Goal: Information Seeking & Learning: Learn about a topic

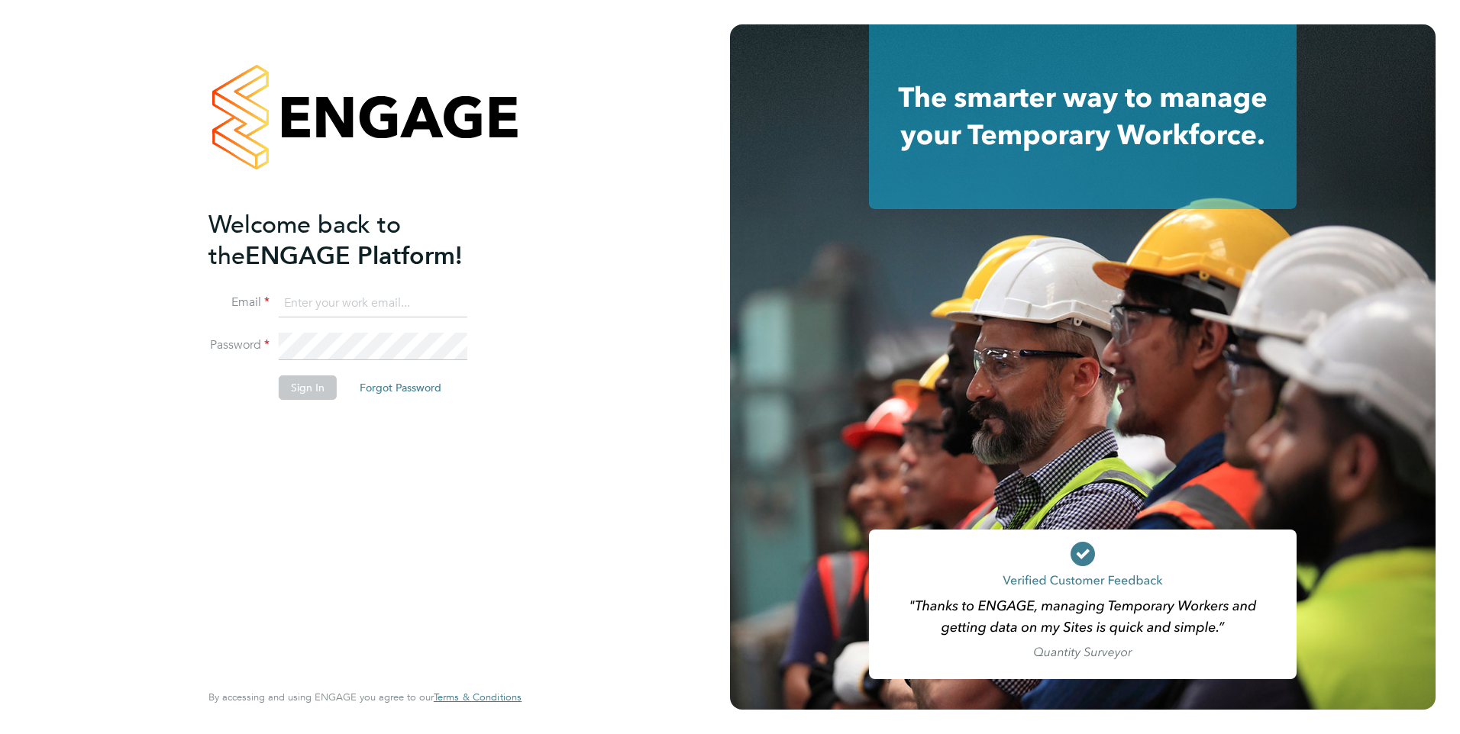
click at [403, 314] on input at bounding box center [373, 303] width 189 height 27
paste input "[PERSON_NAME][EMAIL_ADDRESS][PERSON_NAME][DOMAIN_NAME]"
type input "[PERSON_NAME][EMAIL_ADDRESS][PERSON_NAME][DOMAIN_NAME]"
click at [294, 389] on button "Sign In" at bounding box center [308, 388] width 58 height 24
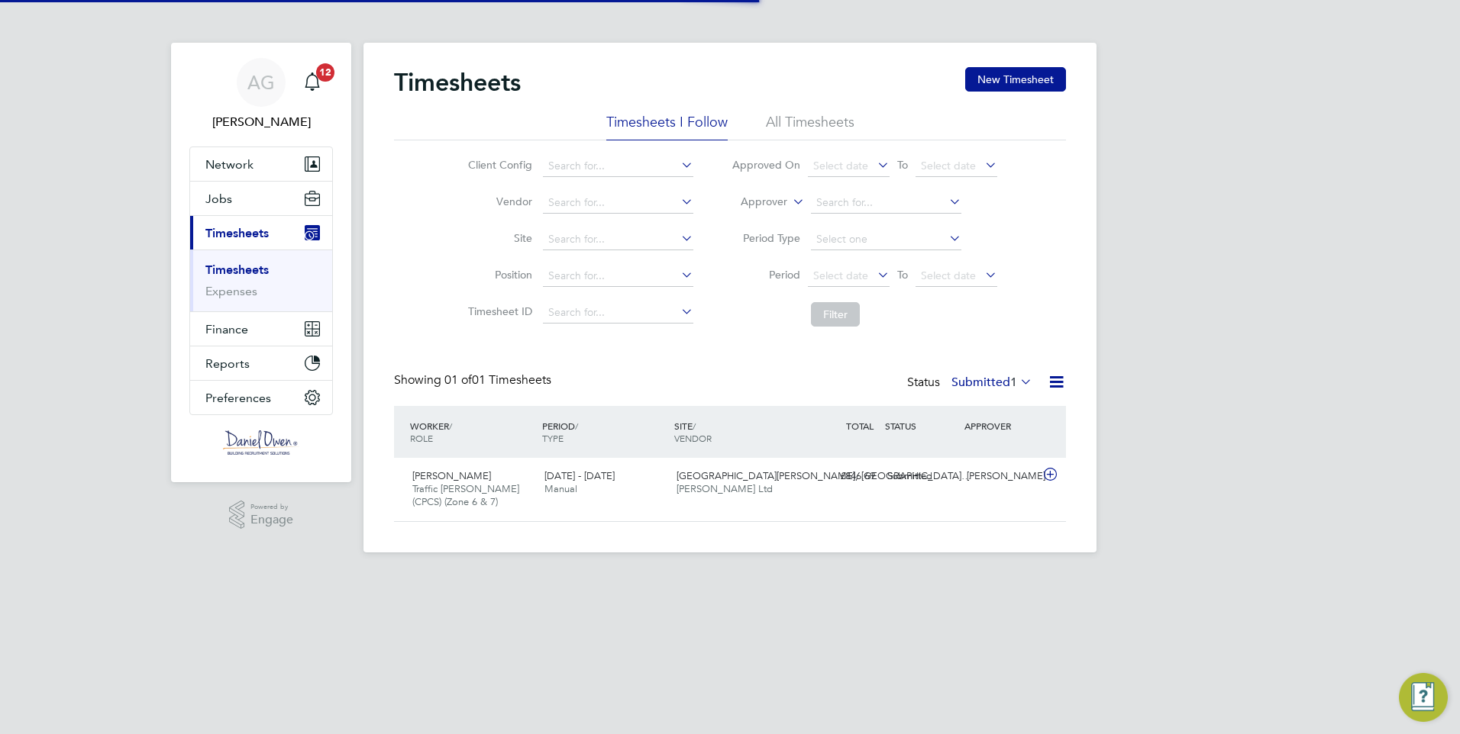
scroll to position [39, 133]
click at [261, 202] on button "Jobs" at bounding box center [261, 199] width 142 height 34
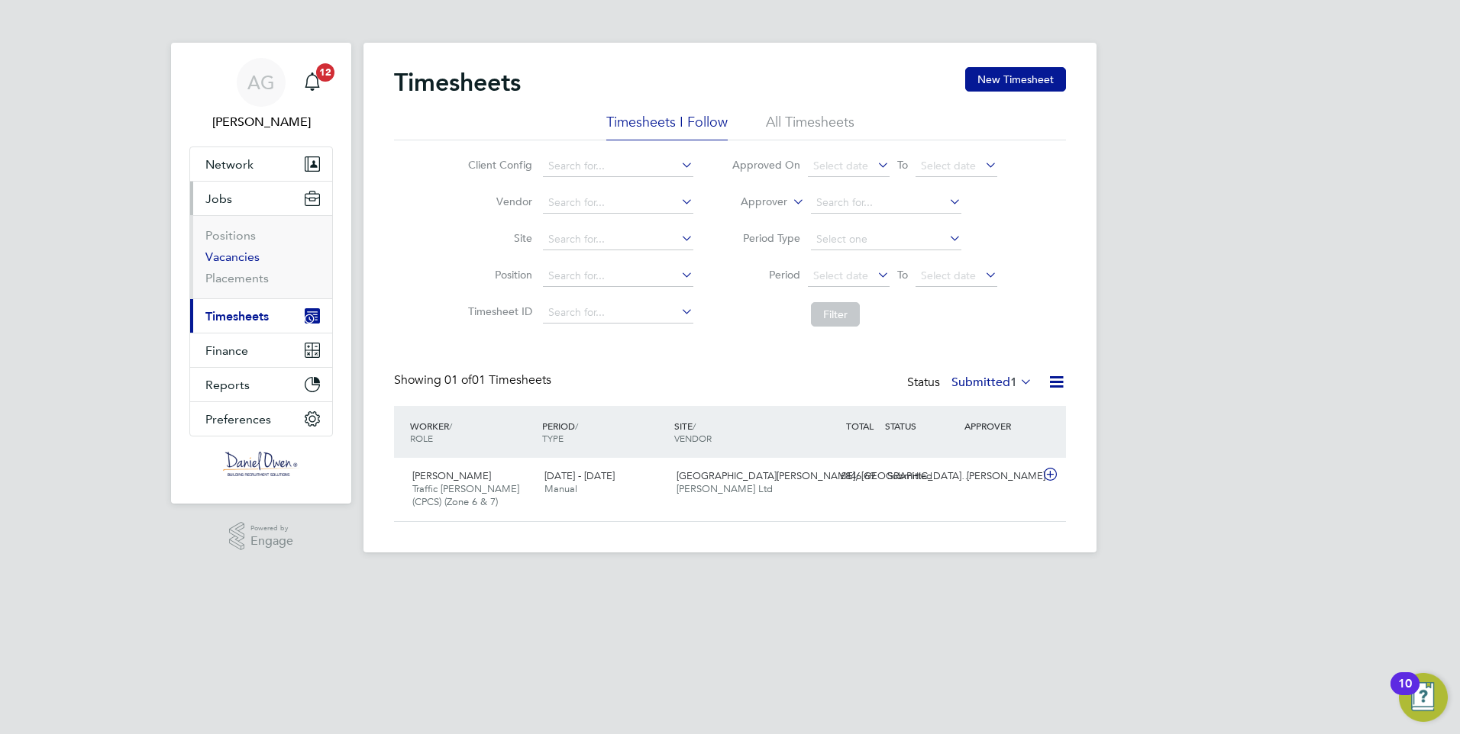
click at [227, 257] on link "Vacancies" at bounding box center [232, 257] width 54 height 15
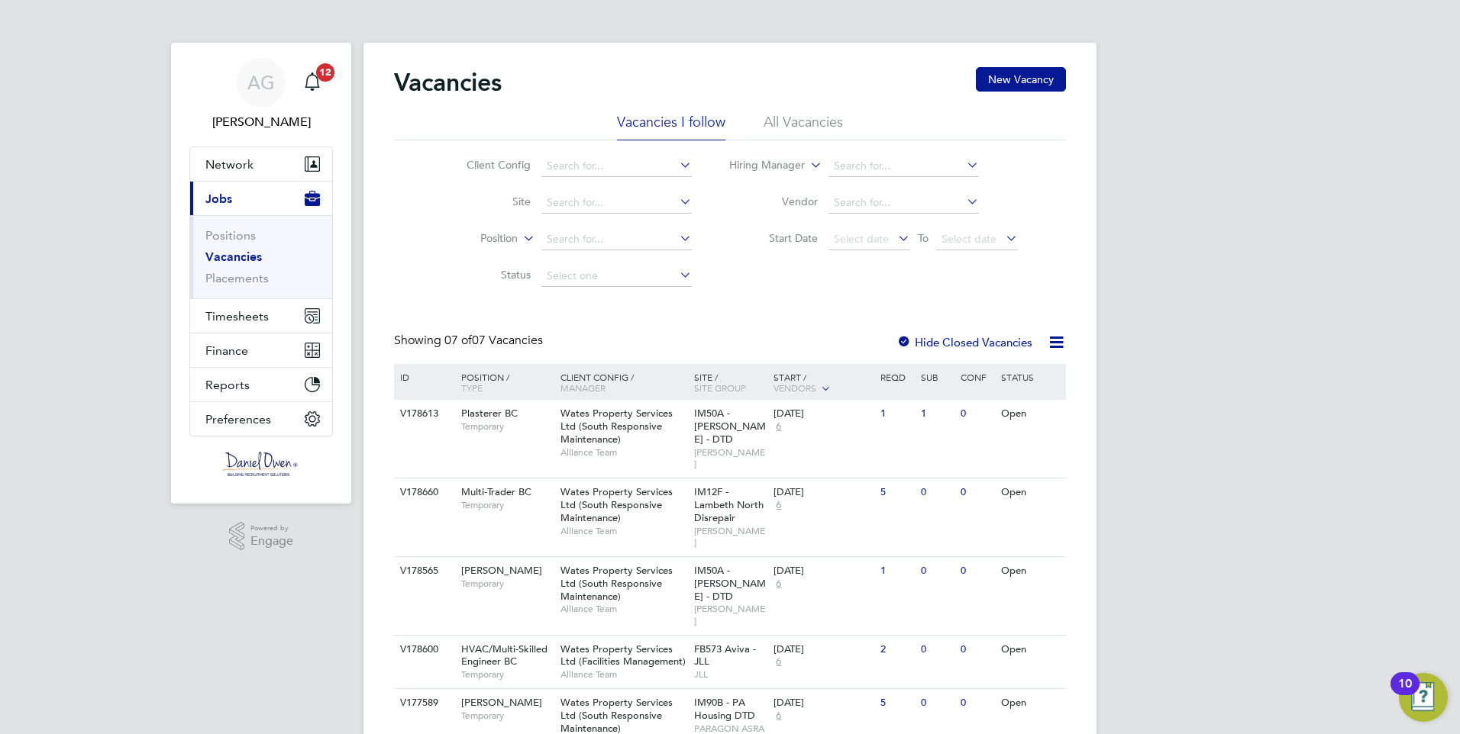
click at [792, 119] on li "All Vacancies" at bounding box center [802, 126] width 79 height 27
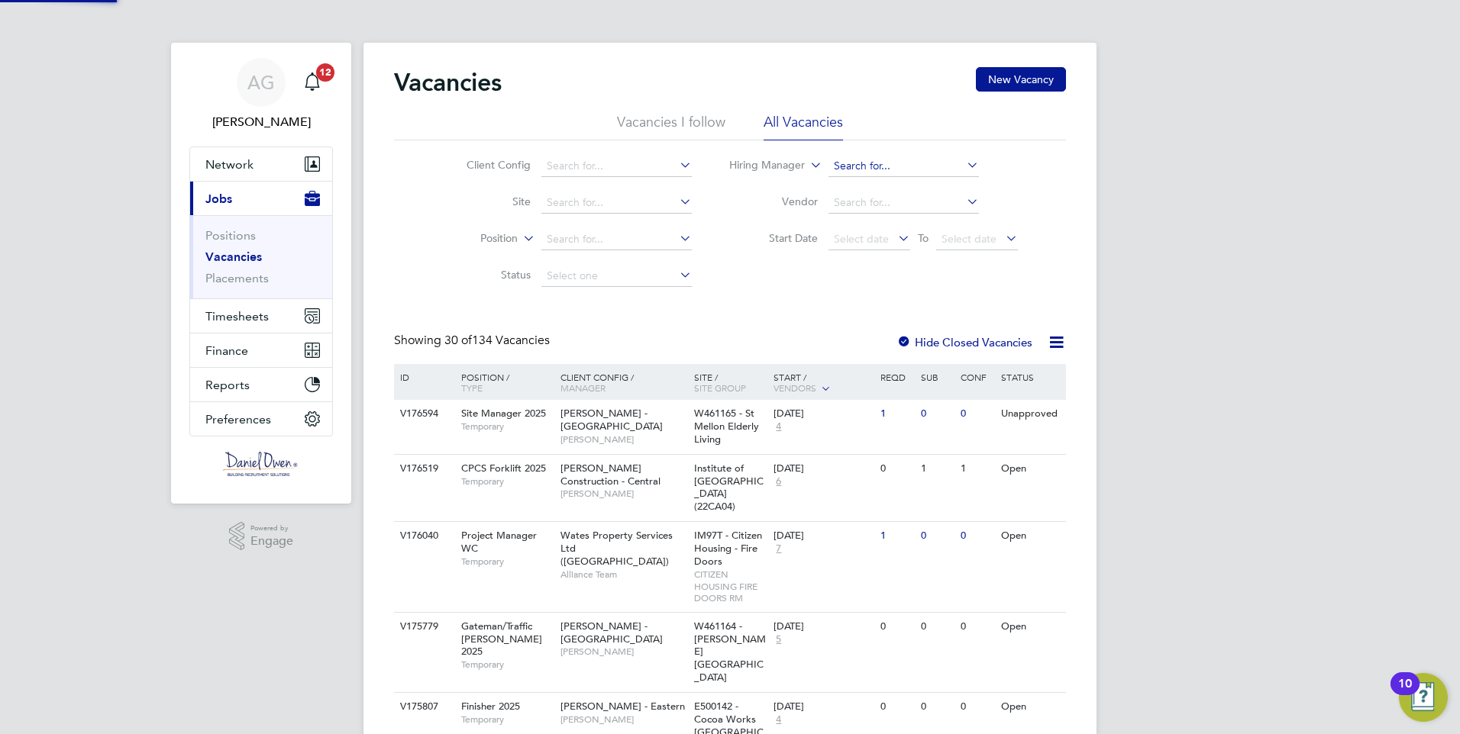
click at [866, 165] on input at bounding box center [903, 166] width 150 height 21
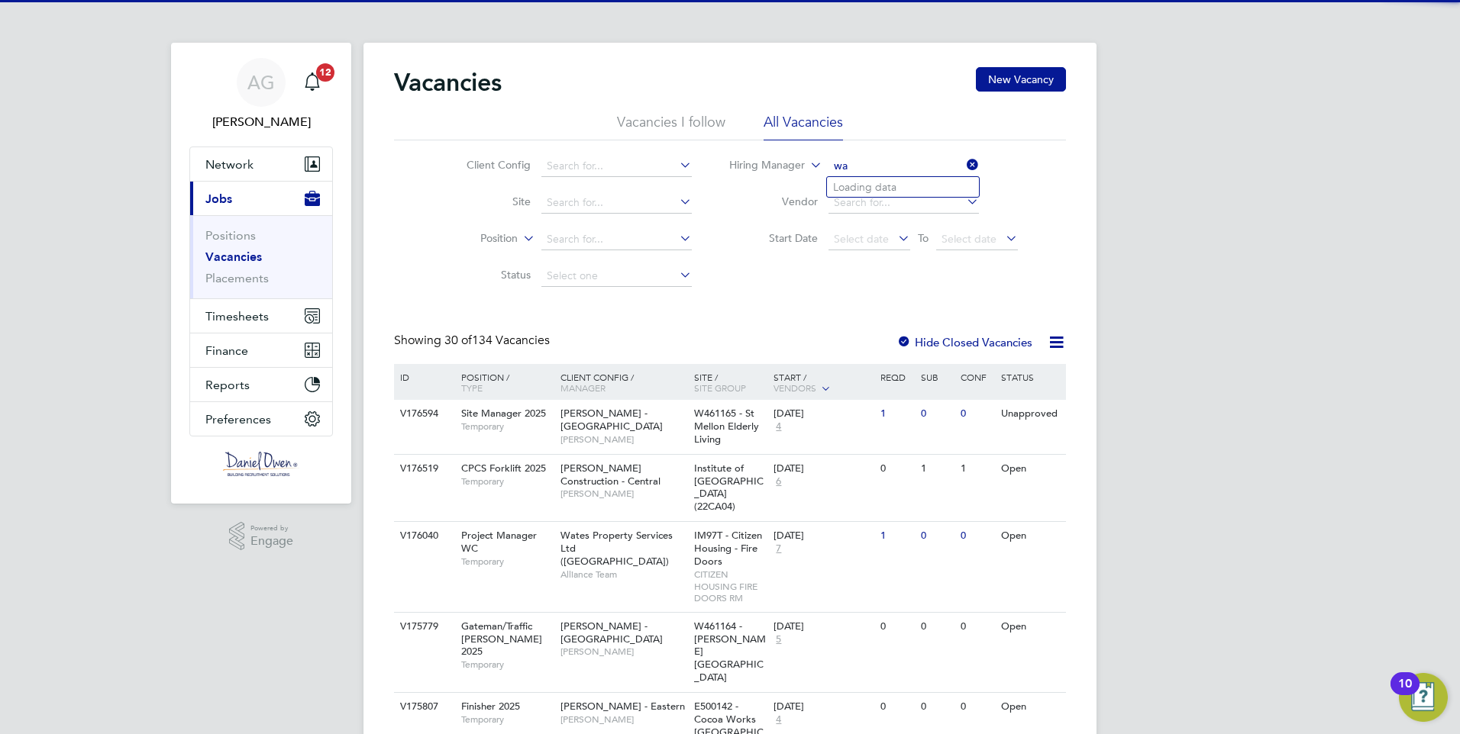
type input "w"
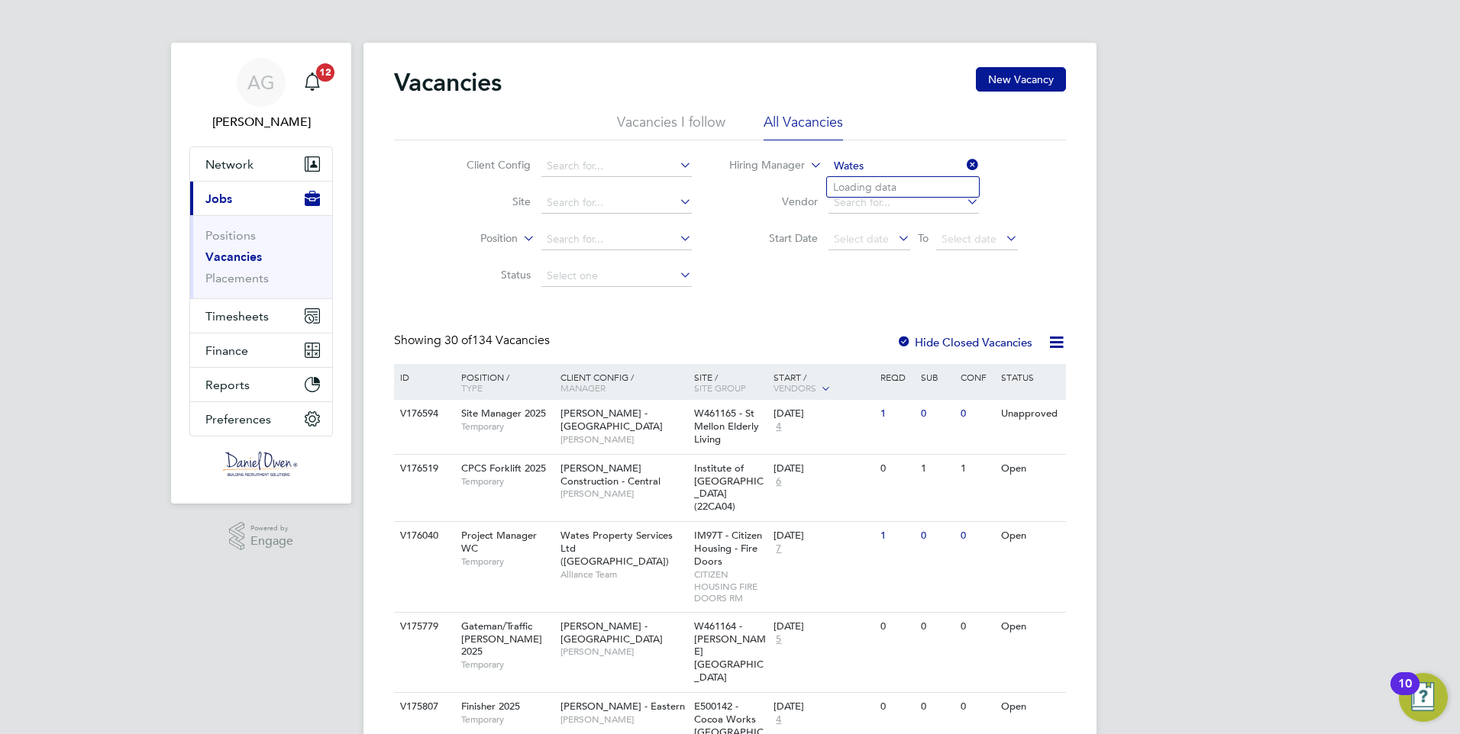
type input "Wates"
click at [223, 234] on link "Positions" at bounding box center [230, 235] width 50 height 15
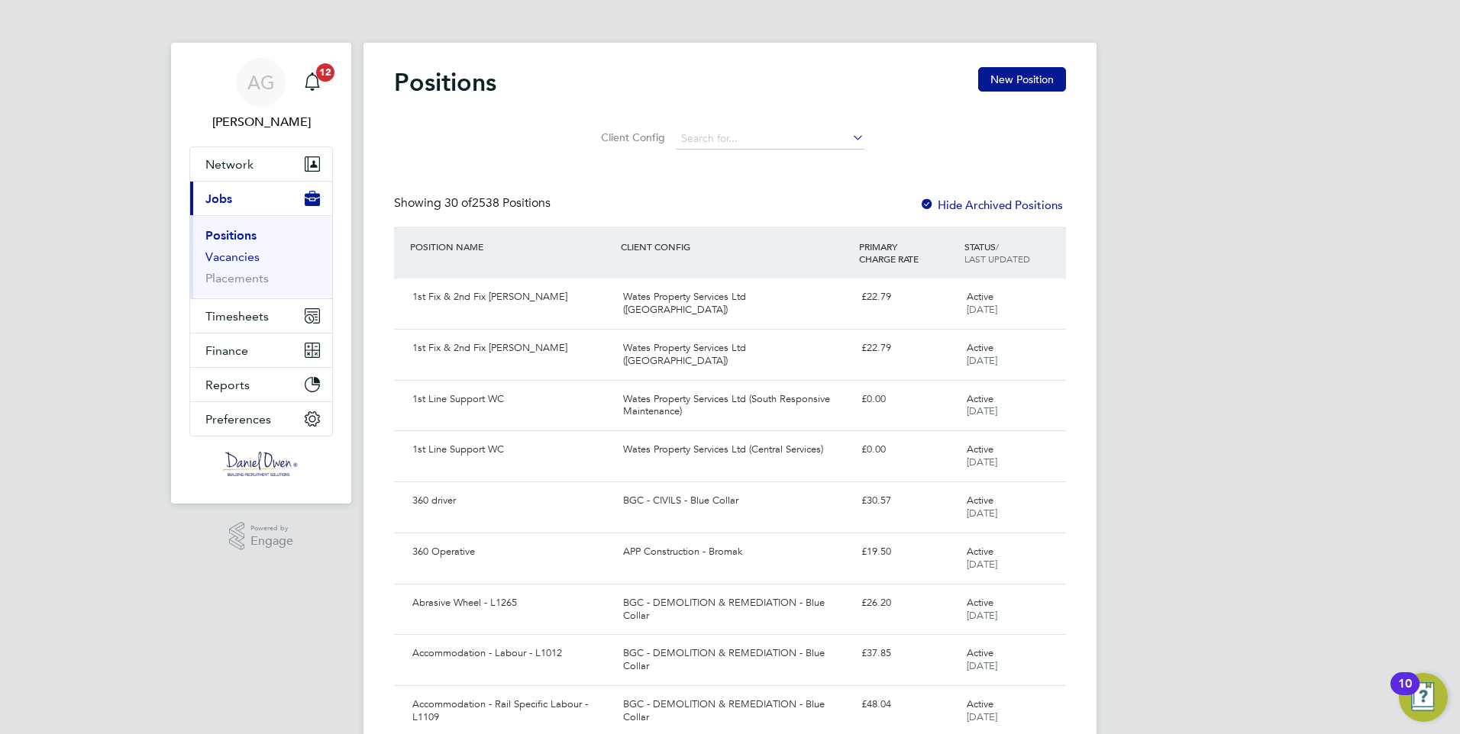
click at [234, 254] on link "Vacancies" at bounding box center [232, 257] width 54 height 15
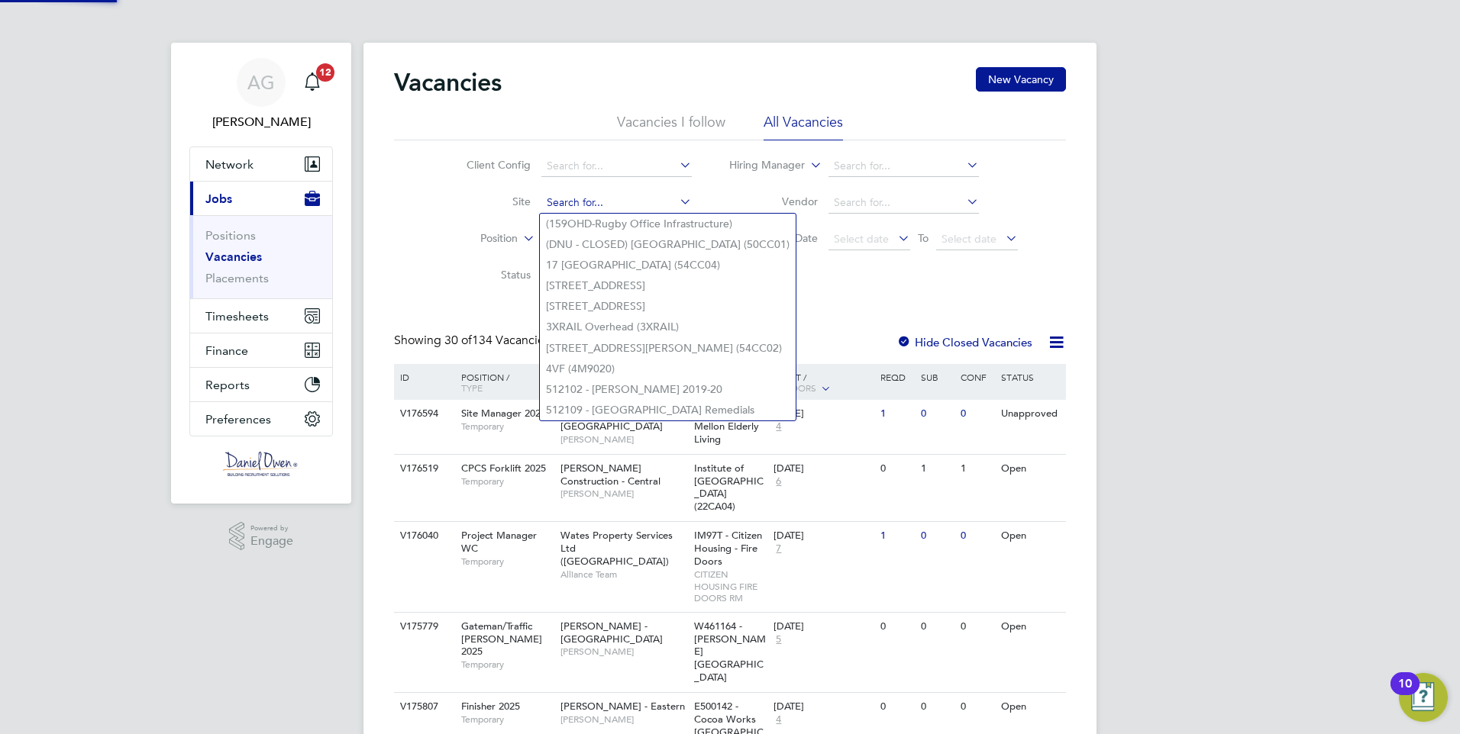
click at [589, 204] on input at bounding box center [616, 202] width 150 height 21
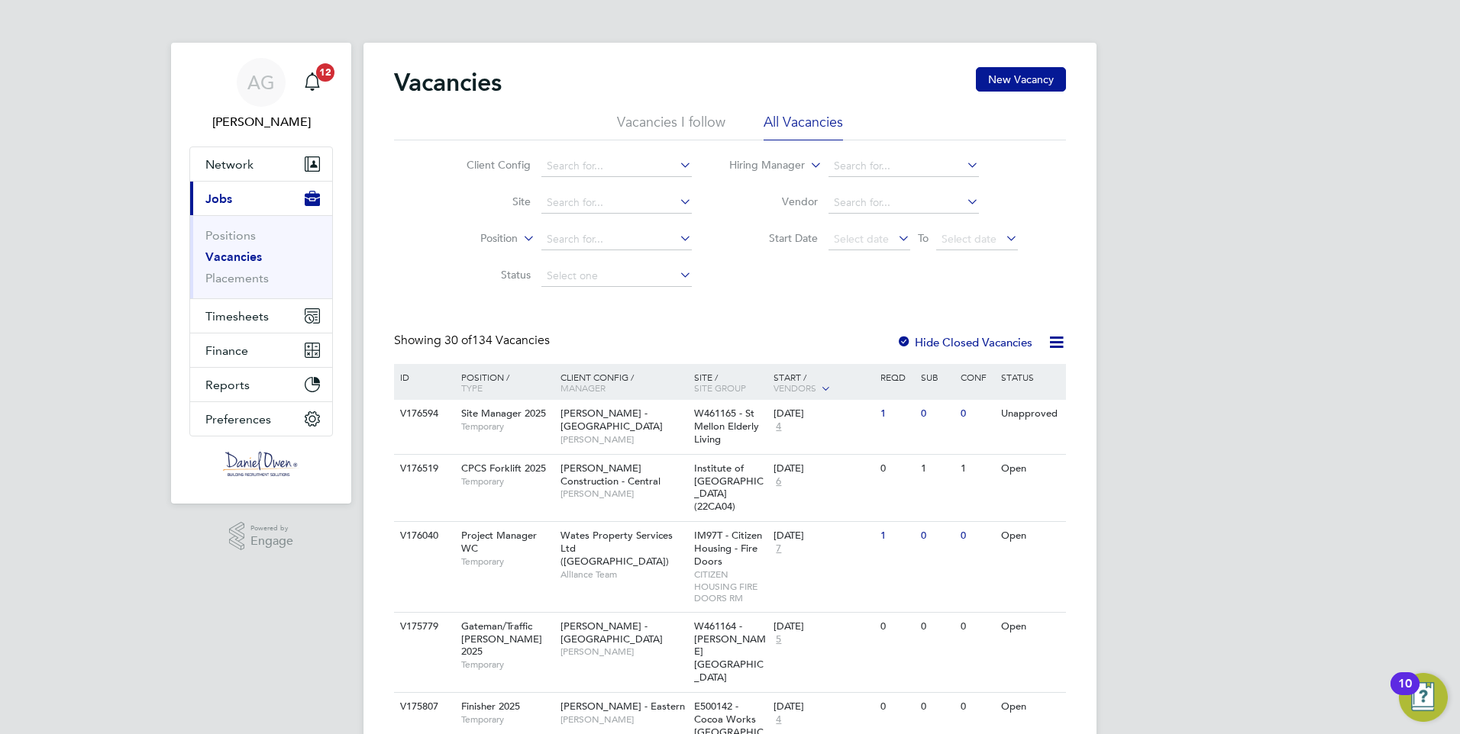
click at [408, 220] on div "Client Config Site Position Status Hiring Manager Vendor Start Date Select date…" at bounding box center [730, 217] width 672 height 154
click at [694, 238] on li "Position" at bounding box center [567, 239] width 287 height 37
click at [676, 239] on icon at bounding box center [676, 237] width 0 height 21
click at [670, 280] on input at bounding box center [616, 276] width 150 height 21
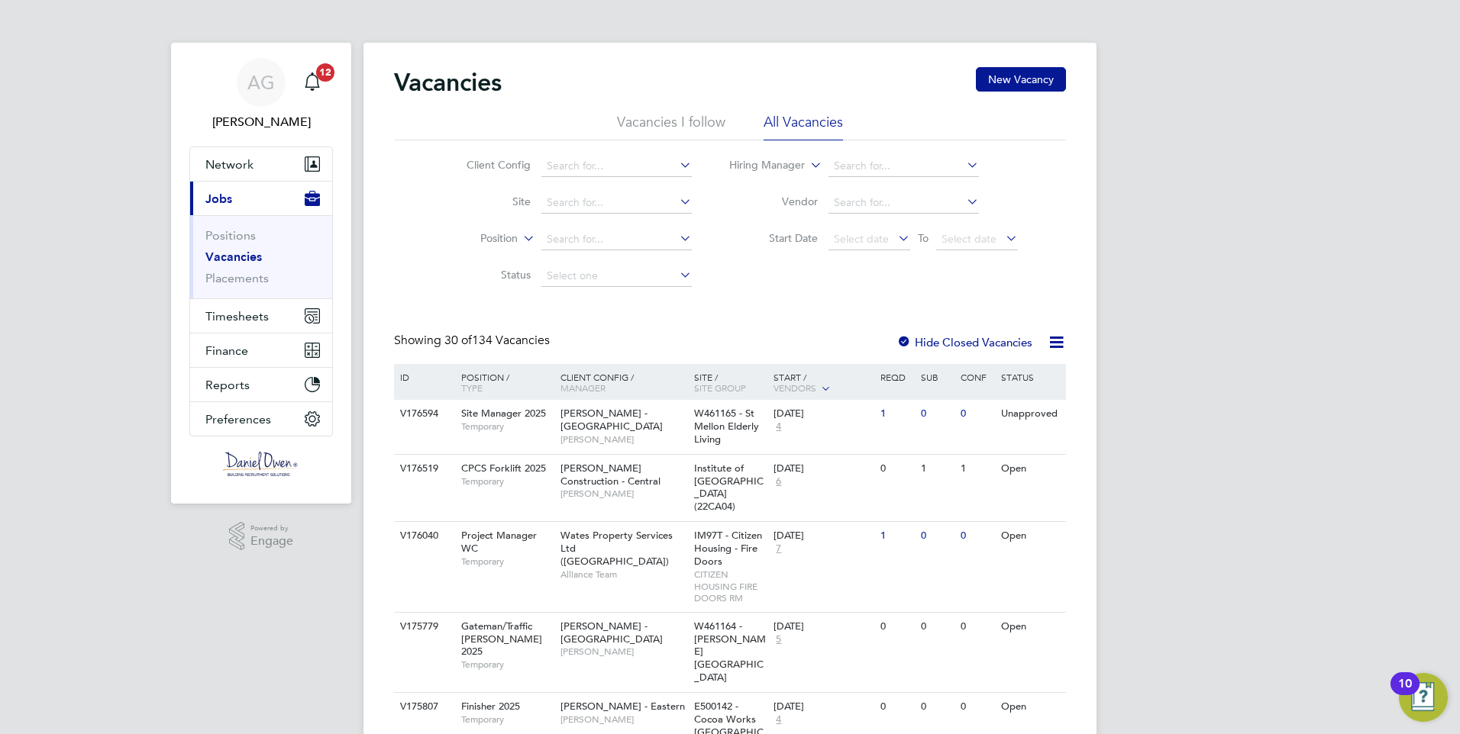
click at [935, 206] on input at bounding box center [903, 202] width 150 height 21
click at [963, 162] on icon at bounding box center [963, 164] width 0 height 21
click at [656, 110] on div "Vacancies New Vacancy" at bounding box center [730, 90] width 672 height 46
click at [653, 121] on li "Vacancies I follow" at bounding box center [671, 126] width 108 height 27
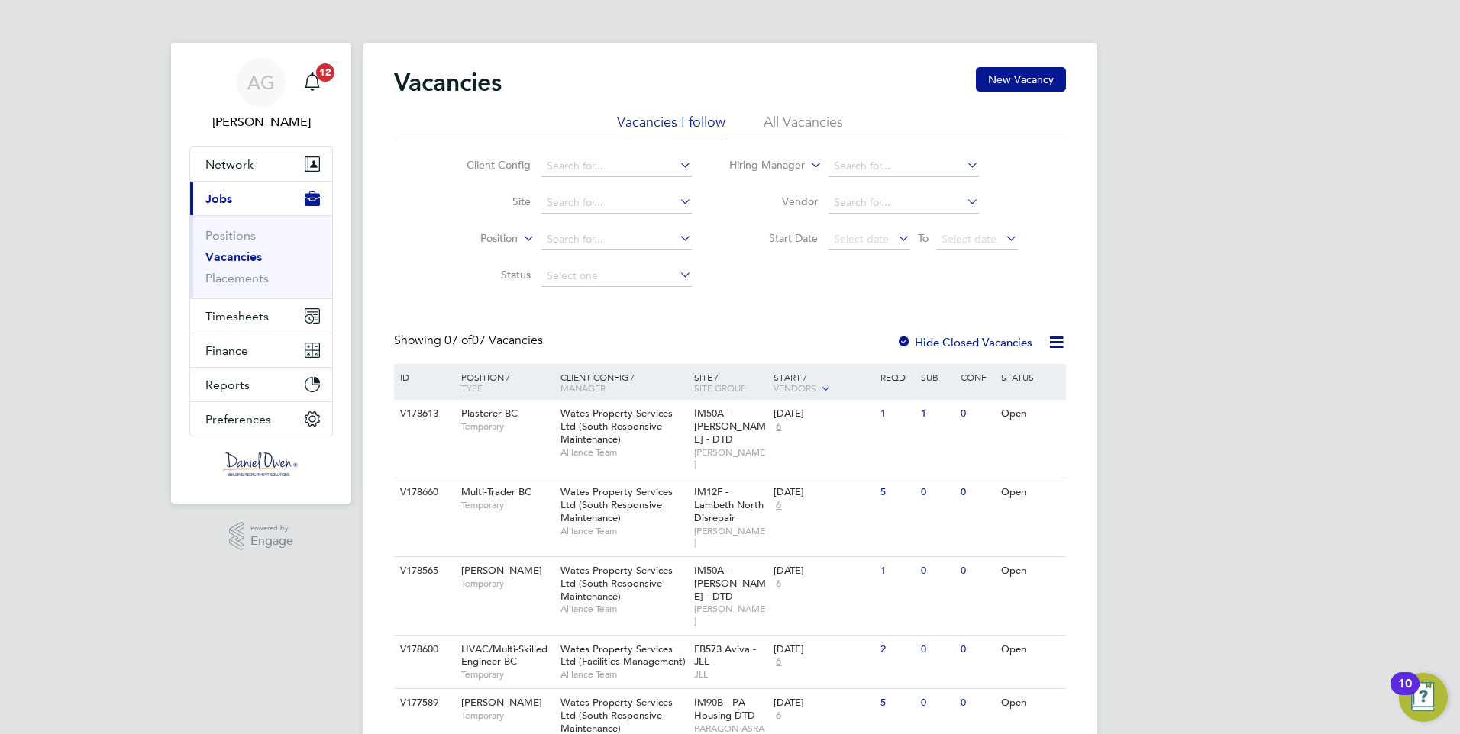
scroll to position [153, 0]
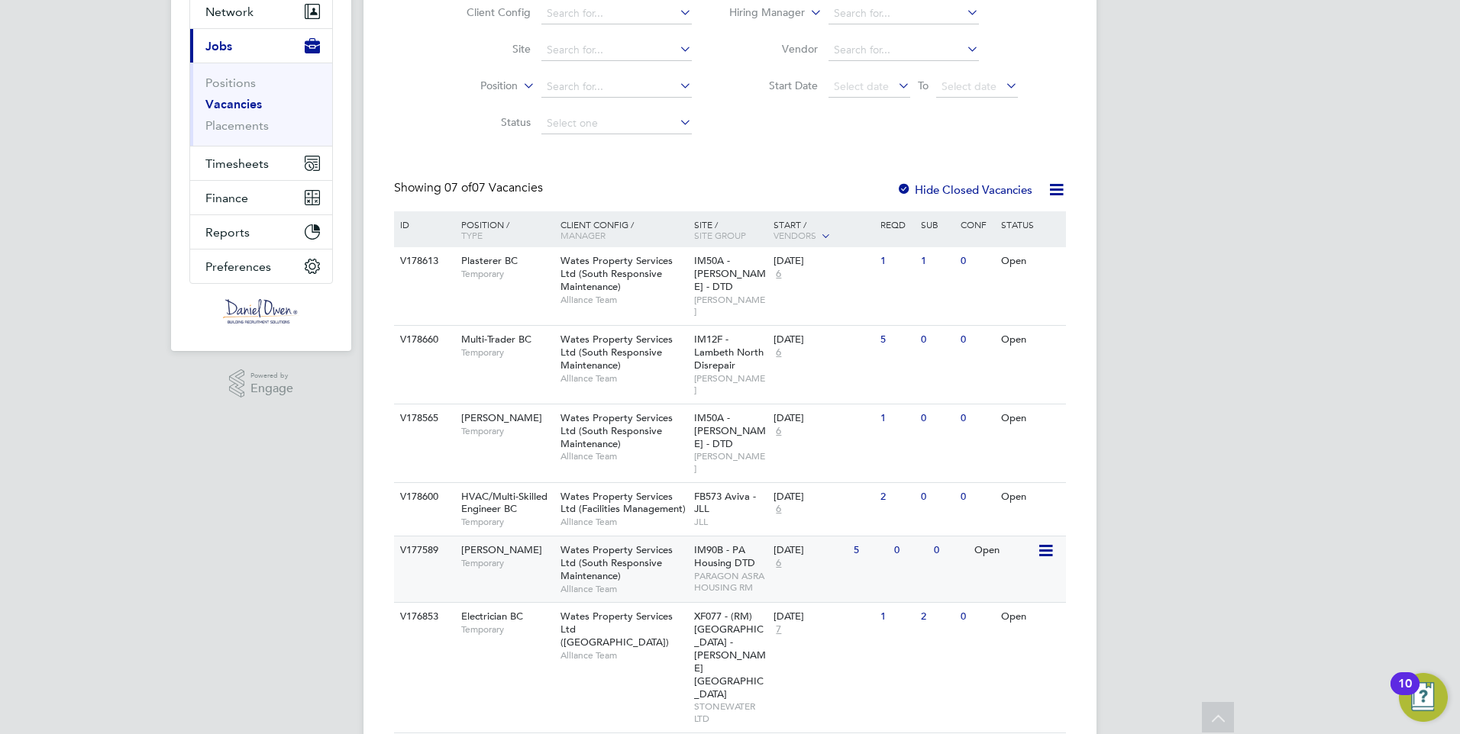
drag, startPoint x: 176, startPoint y: 573, endPoint x: 497, endPoint y: 550, distance: 321.4
click at [177, 573] on div "AG Amy Garcia Notifications 12 Applications: Network Team Members Businesses Si…" at bounding box center [730, 363] width 1460 height 1032
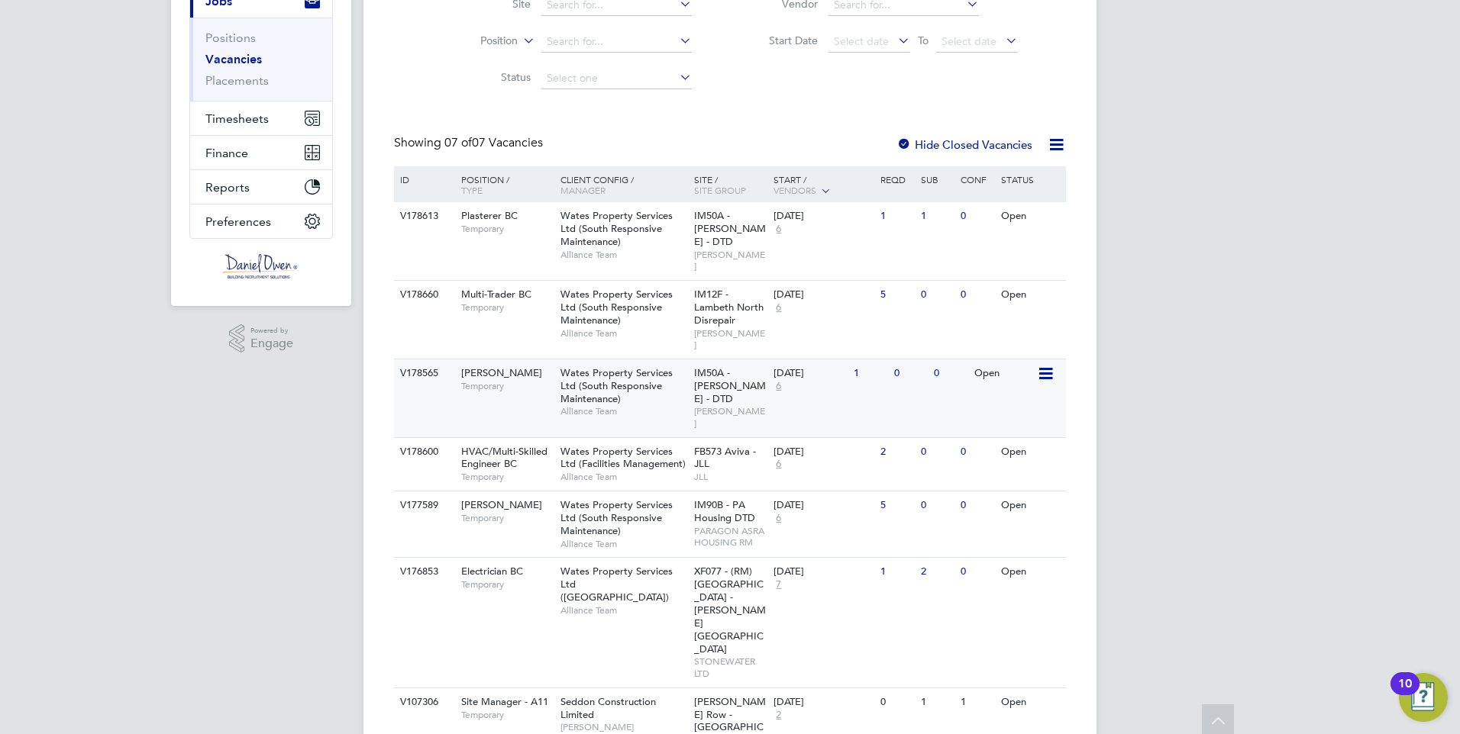
scroll to position [0, 0]
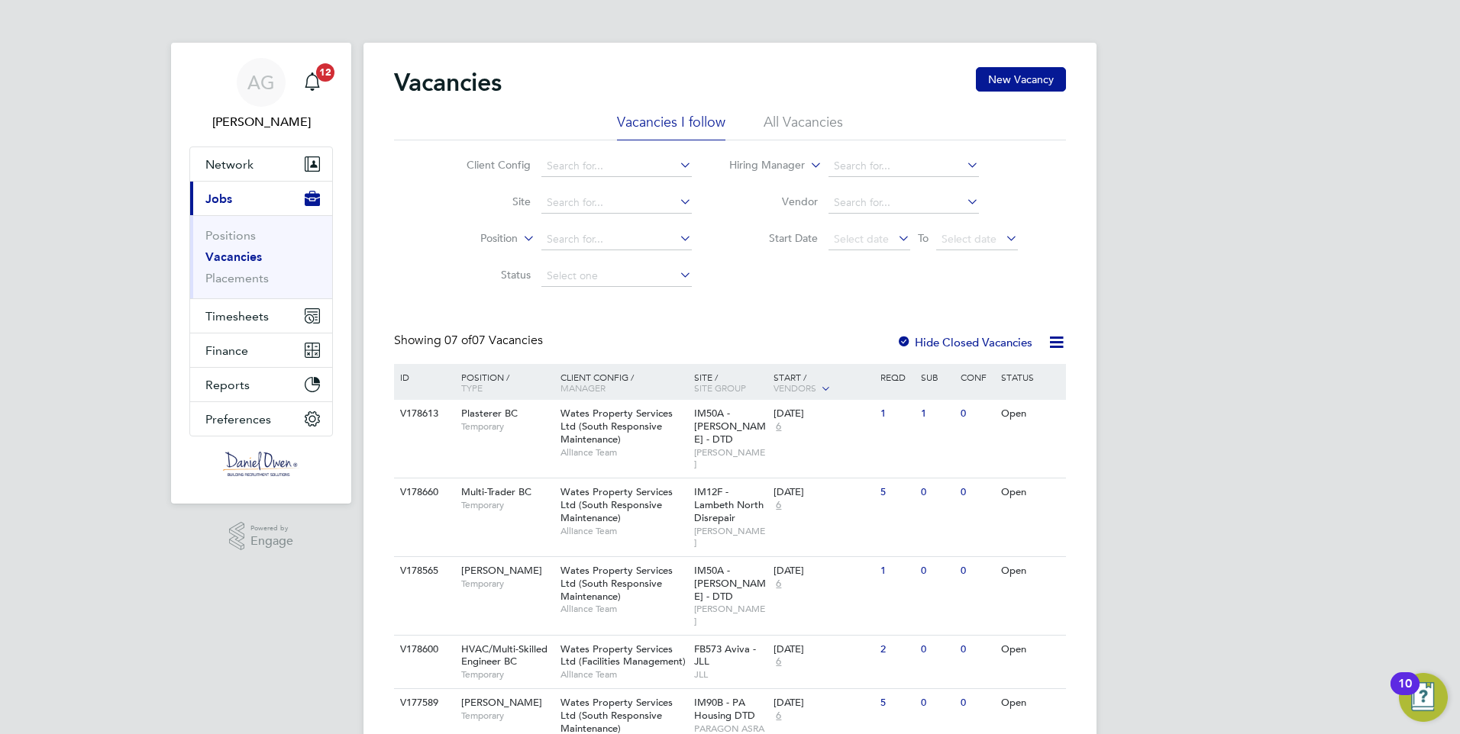
click at [770, 113] on li "All Vacancies" at bounding box center [802, 126] width 79 height 27
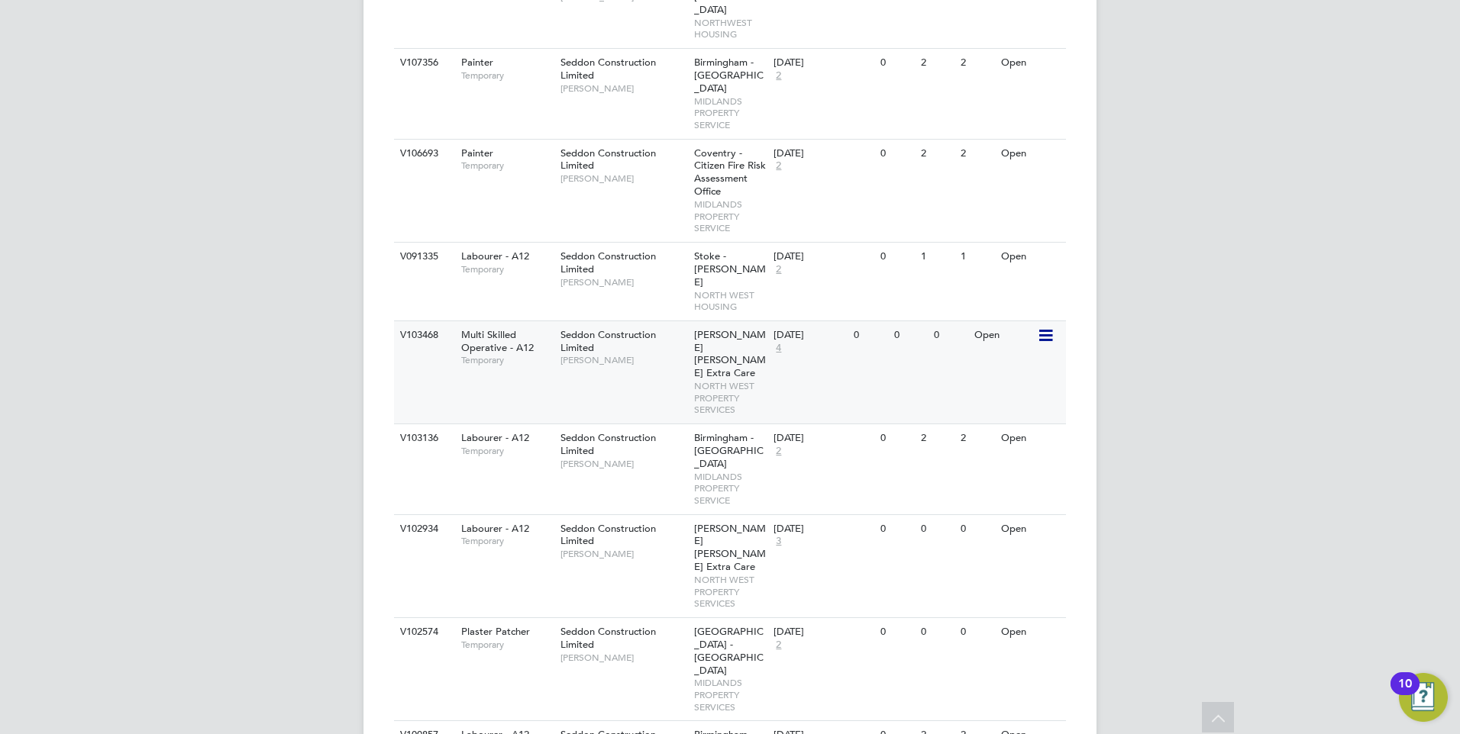
scroll to position [1605, 0]
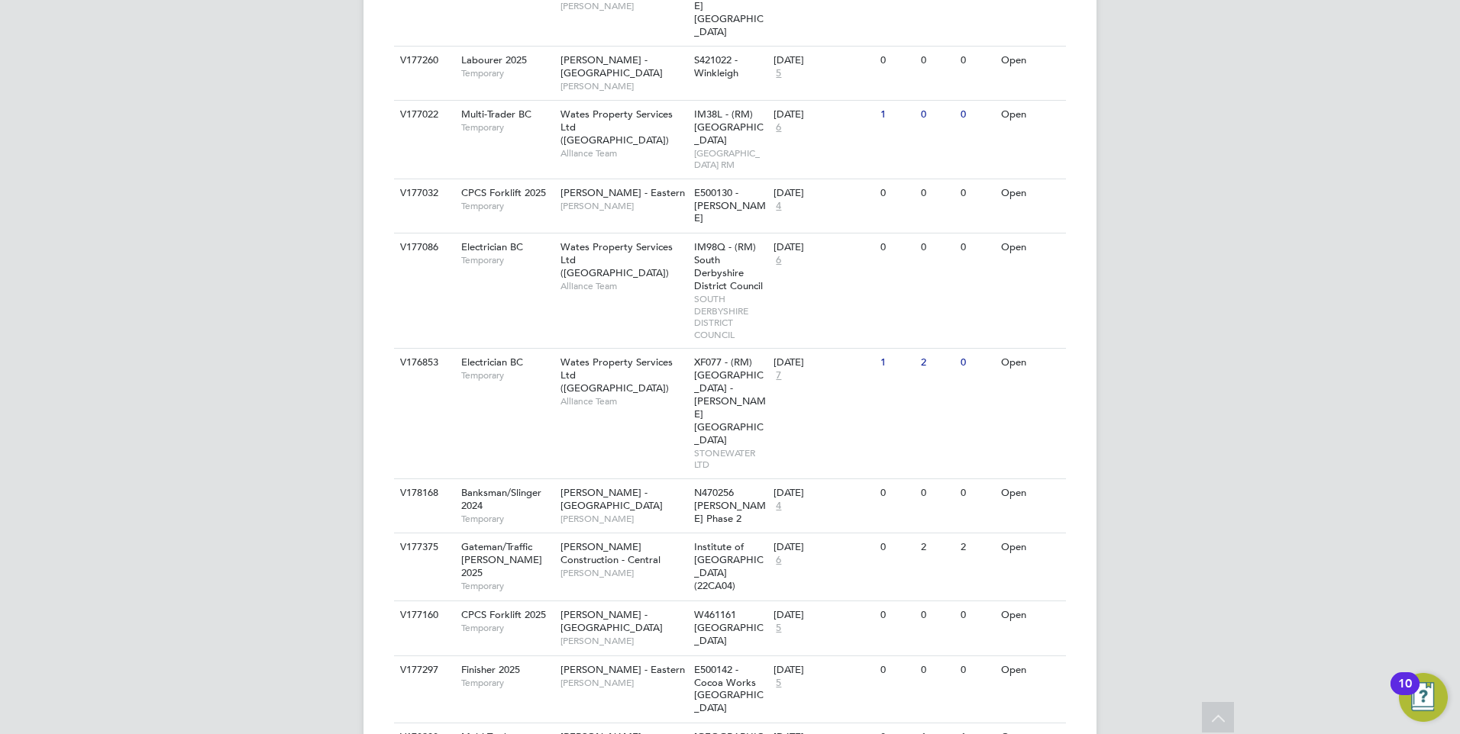
scroll to position [3299, 0]
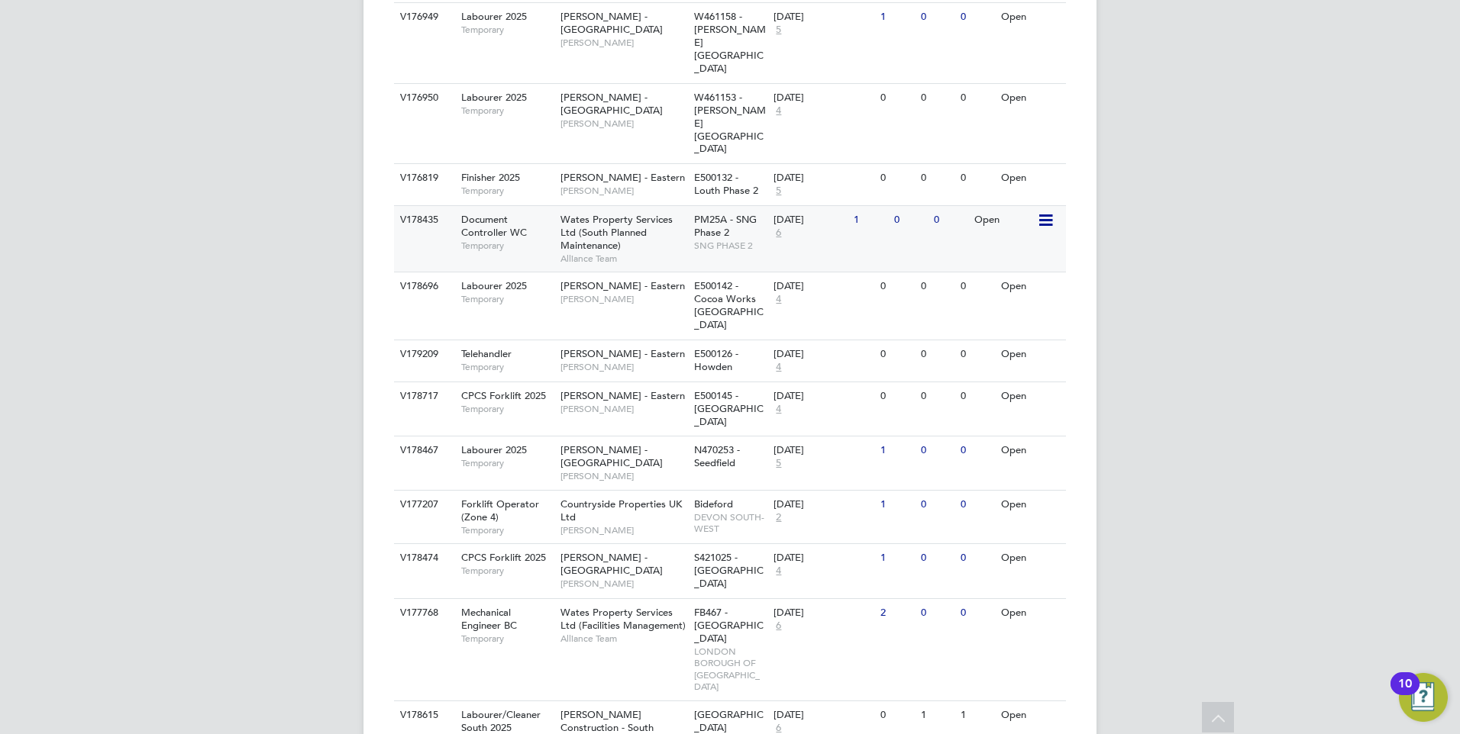
scroll to position [4444, 0]
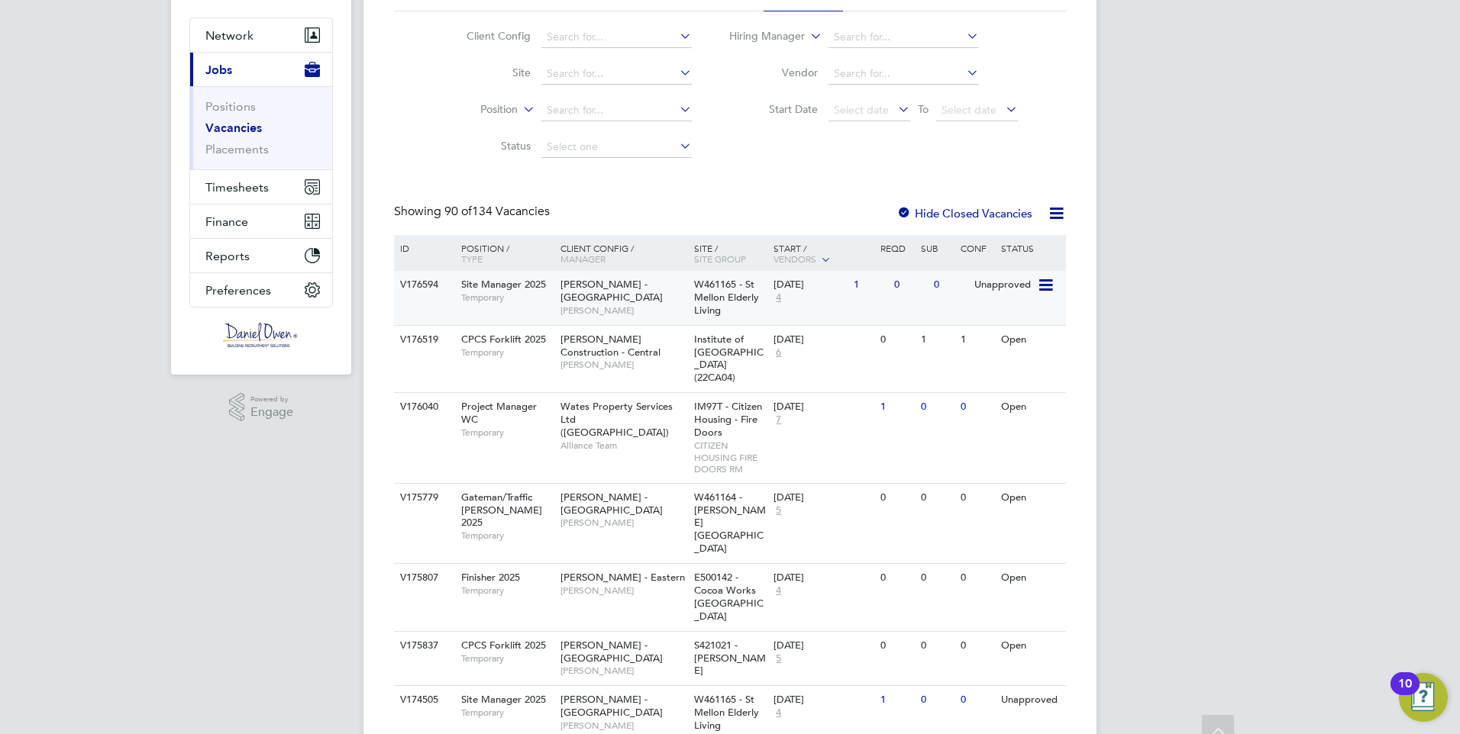
scroll to position [0, 0]
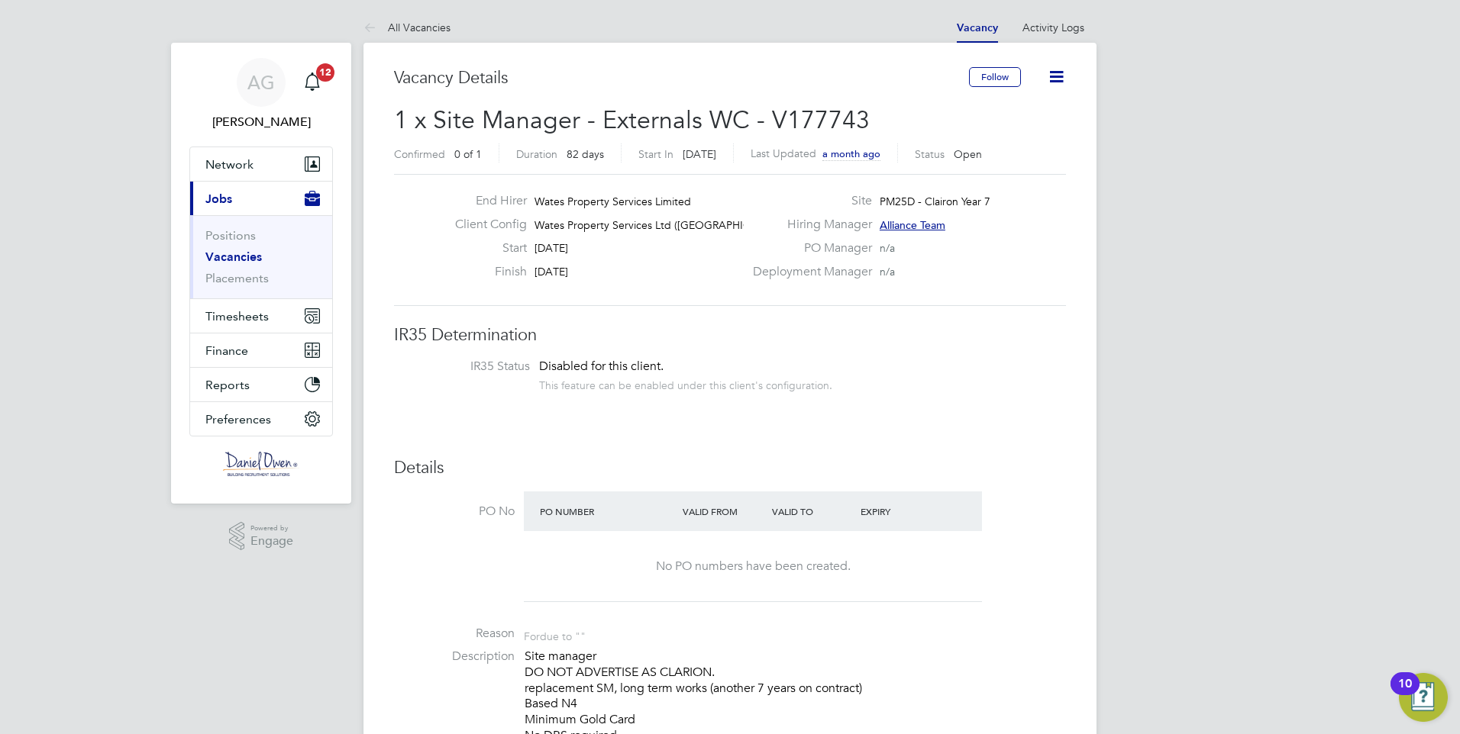
scroll to position [153, 0]
